Goal: Task Accomplishment & Management: Manage account settings

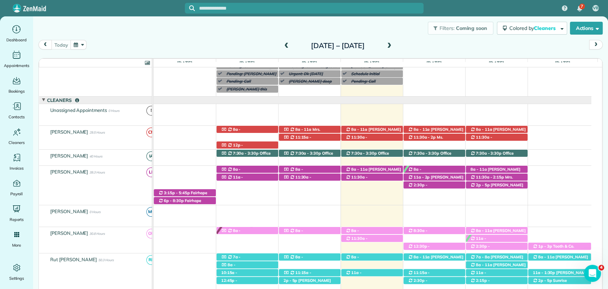
scroll to position [204, 0]
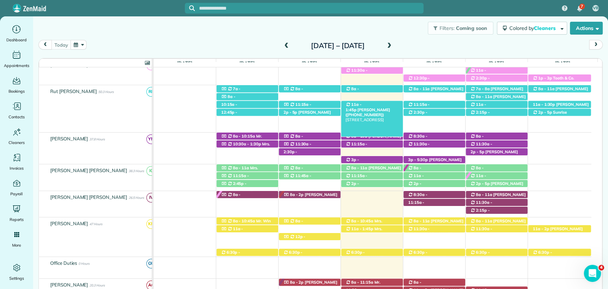
click at [382, 107] on div "11a - 1:45p Mrs. Julie Adamson (+12516228085) 10662 Cashiers Court - Daphne, AL…" at bounding box center [372, 104] width 62 height 7
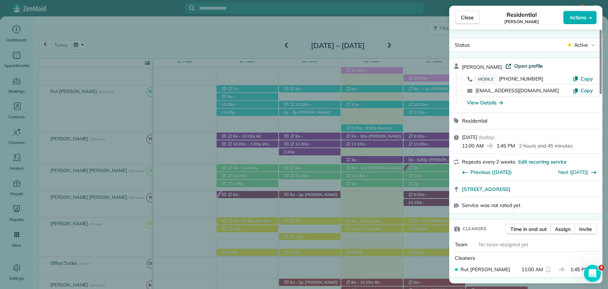
click at [520, 63] on span "Open profile" at bounding box center [528, 65] width 29 height 7
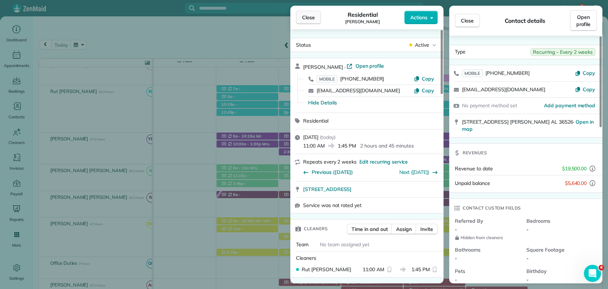
click at [300, 12] on button "Close" at bounding box center [308, 18] width 25 height 14
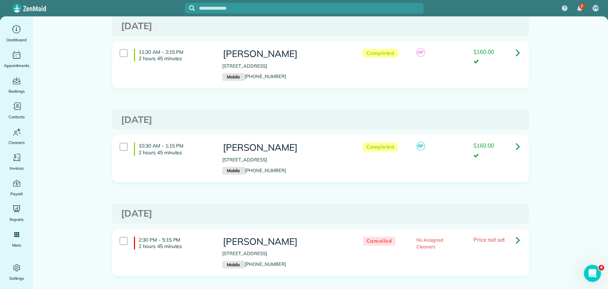
click at [327, 185] on div "10:30 AM - 1:15 PM 2 hours 45 minutes Mrs. Julie Adamson 10662 Cashiers Court D…" at bounding box center [320, 164] width 427 height 58
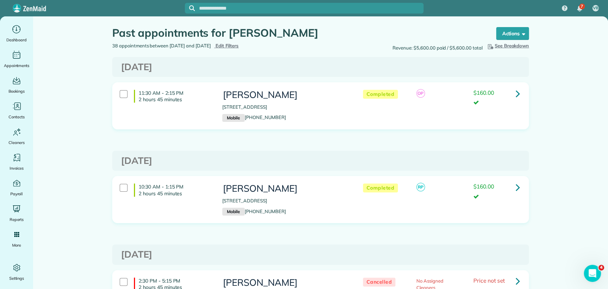
click at [514, 156] on h3 "Wednesday Sep 17, 2025" at bounding box center [320, 161] width 399 height 10
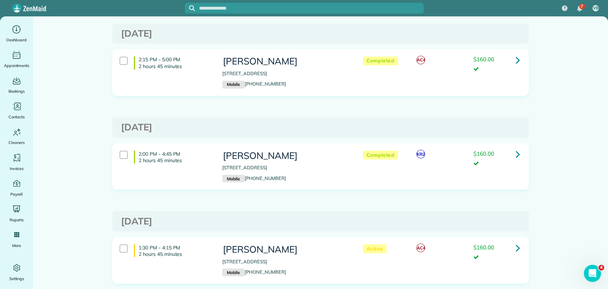
scroll to position [800, 0]
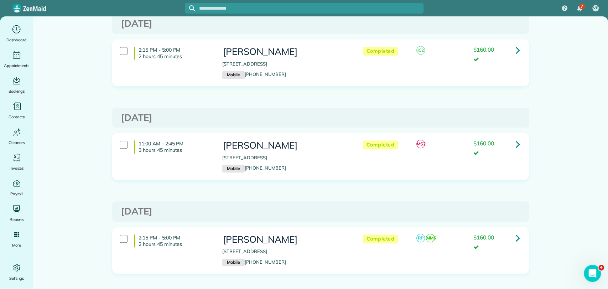
scroll to position [130, 0]
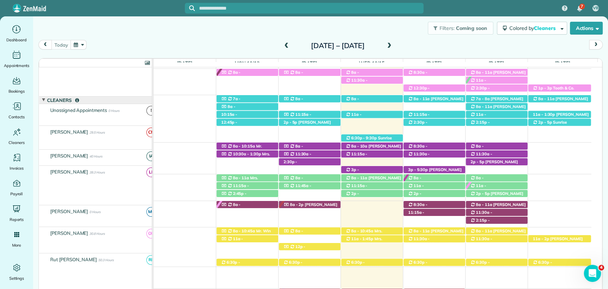
scroll to position [194, 0]
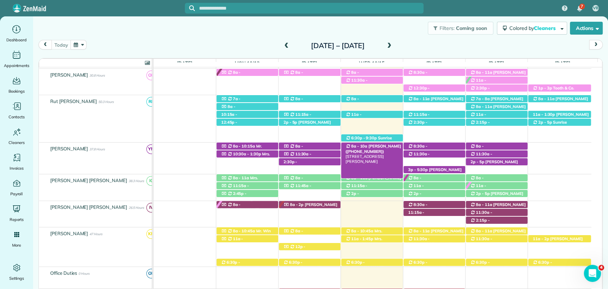
click at [381, 145] on span "[PERSON_NAME] ([PHONE_NUMBER])" at bounding box center [373, 148] width 56 height 10
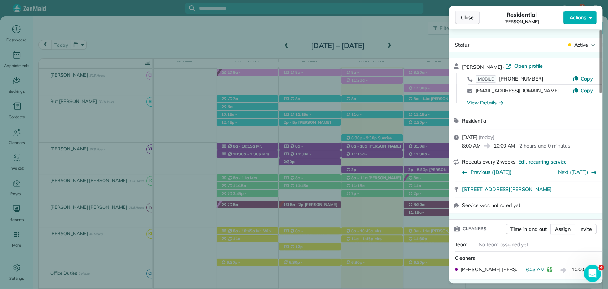
click at [464, 16] on span "Close" at bounding box center [467, 17] width 13 height 7
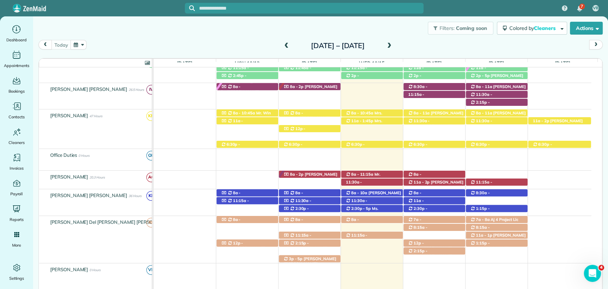
scroll to position [313, 0]
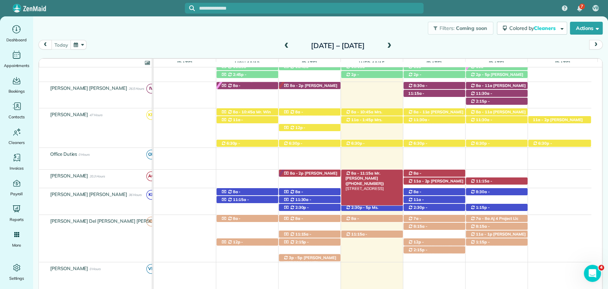
click at [379, 172] on span "Mr. [PERSON_NAME] ([PHONE_NUMBER])" at bounding box center [364, 177] width 39 height 15
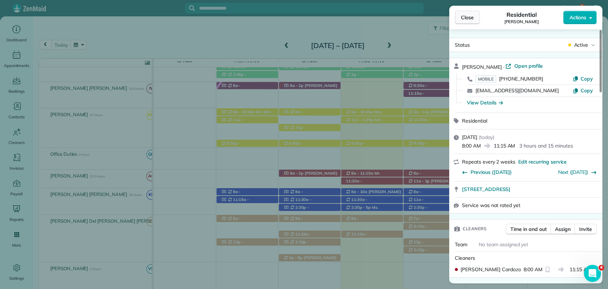
click at [471, 15] on span "Close" at bounding box center [467, 17] width 13 height 7
